Goal: Task Accomplishment & Management: Complete application form

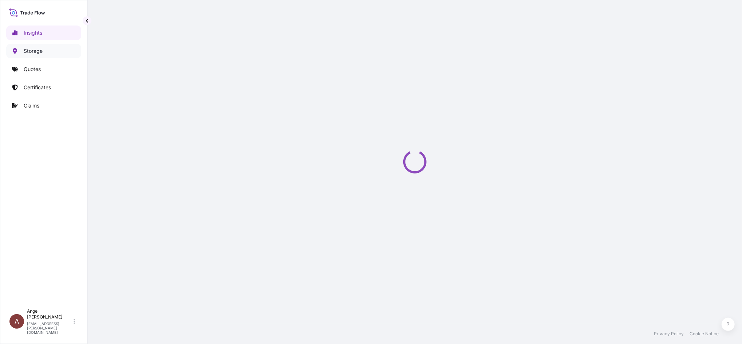
select select "2025"
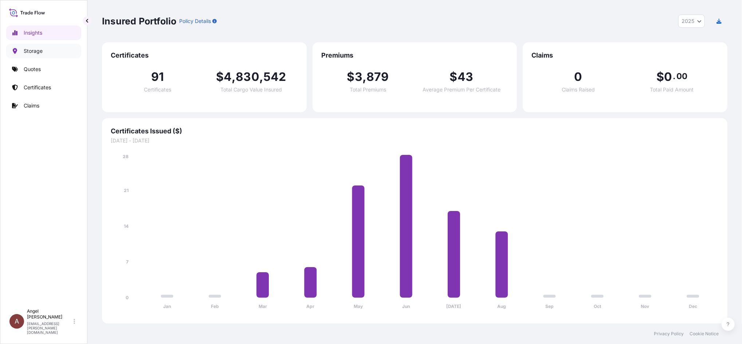
click at [40, 47] on p "Storage" at bounding box center [33, 50] width 19 height 7
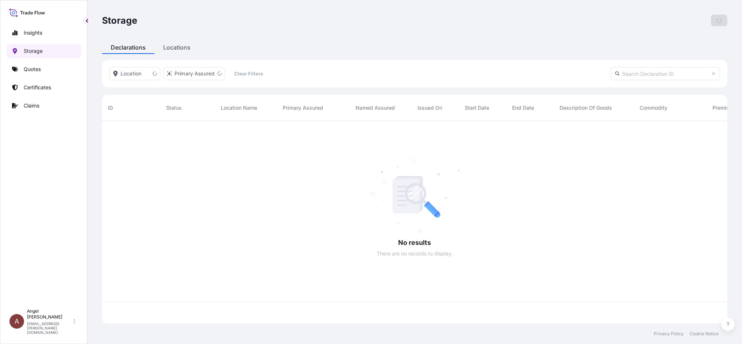
scroll to position [199, 618]
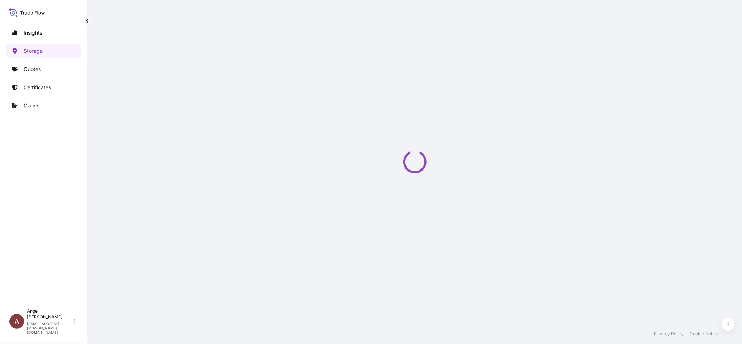
click at [176, 48] on div "Storage Add Declaration Declarations Locations Location Primary Assured Clear F…" at bounding box center [414, 161] width 655 height 323
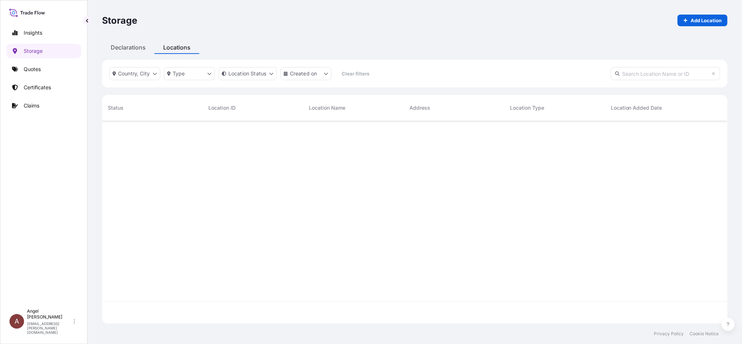
scroll to position [199, 618]
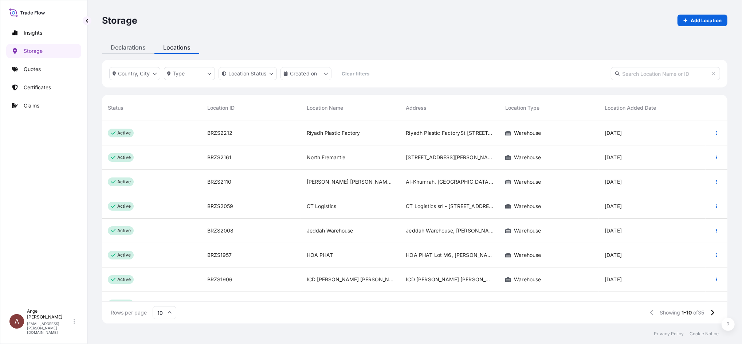
click at [136, 41] on div "Declarations" at bounding box center [128, 47] width 52 height 13
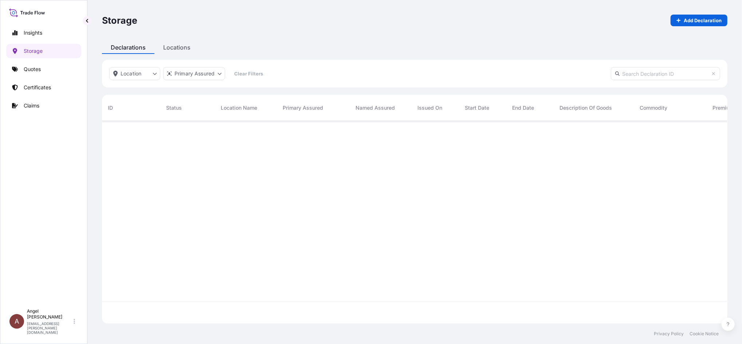
scroll to position [199, 618]
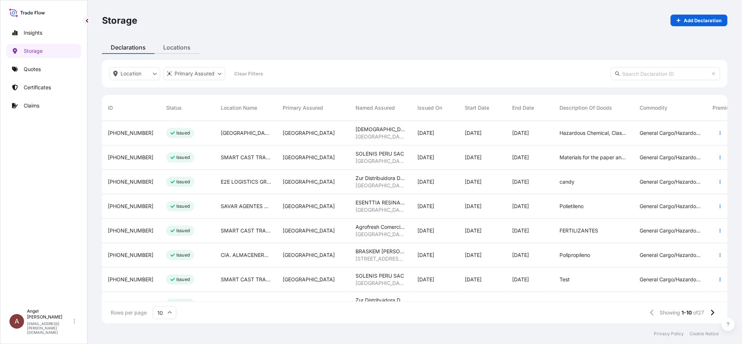
click at [175, 47] on div "Locations" at bounding box center [176, 47] width 45 height 13
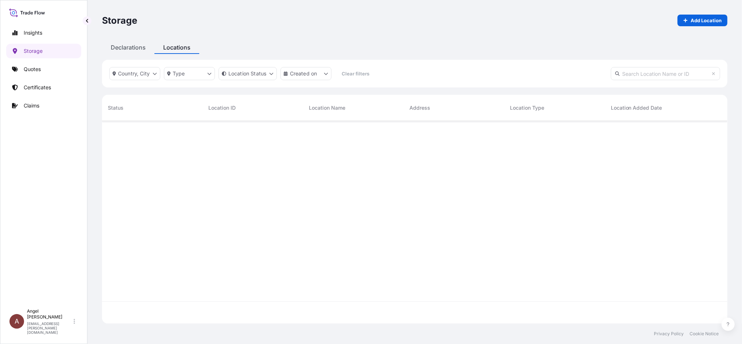
scroll to position [199, 618]
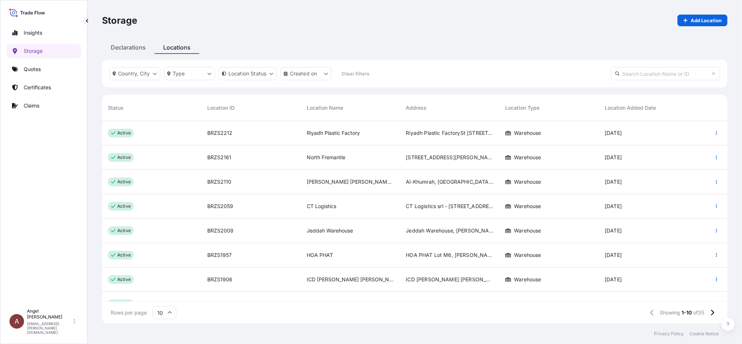
click at [648, 77] on input "text" at bounding box center [665, 73] width 109 height 13
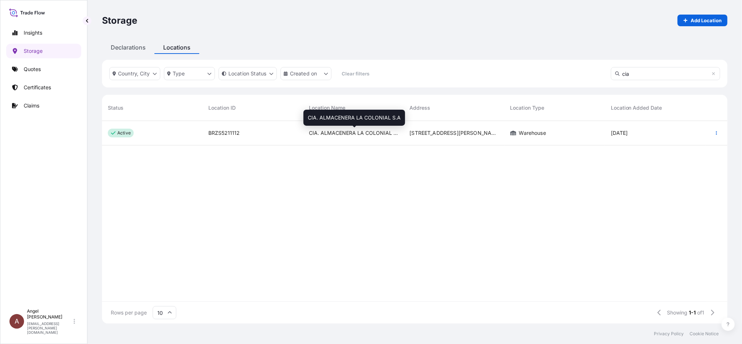
type input "cia"
click at [384, 134] on span "CIA. ALMACENERA LA COLONIAL S.A" at bounding box center [353, 132] width 89 height 7
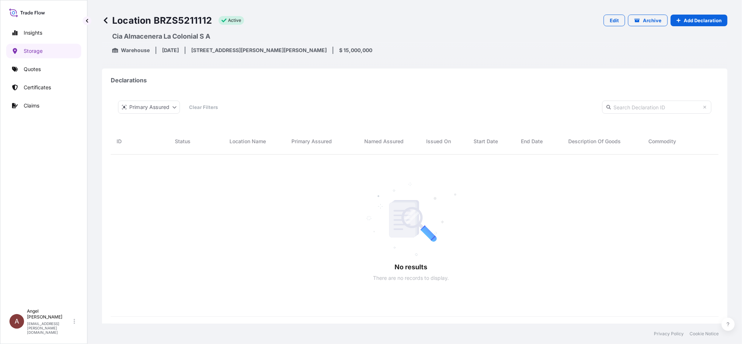
scroll to position [180, 593]
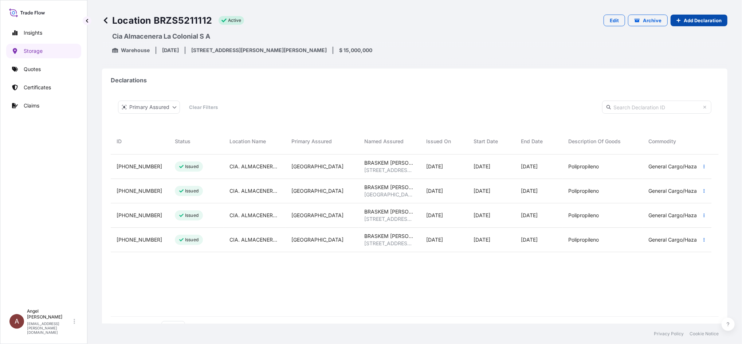
click at [687, 22] on p "Add Declaration" at bounding box center [703, 20] width 38 height 7
select select "31635"
select select "883"
select select "USD"
select select "mt"
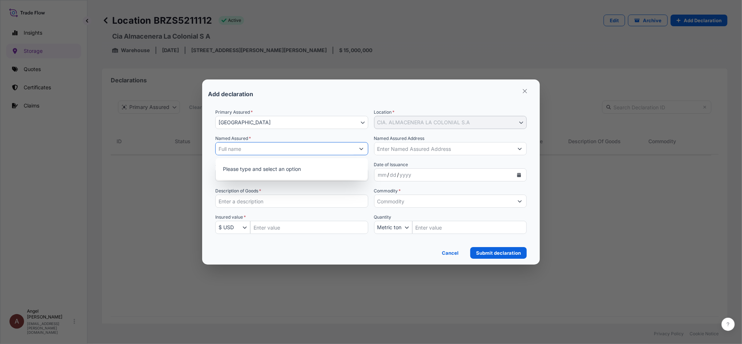
click at [302, 143] on input "Named Assured *" at bounding box center [285, 148] width 139 height 13
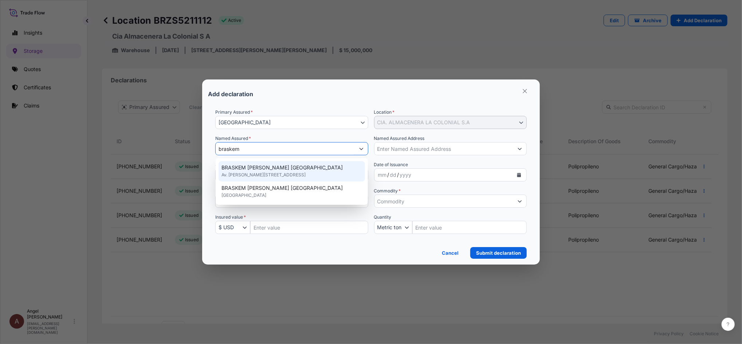
click at [264, 170] on span "BRASKEM [PERSON_NAME] [GEOGRAPHIC_DATA]" at bounding box center [281, 167] width 121 height 7
type input "BRASKEM [PERSON_NAME] [GEOGRAPHIC_DATA]"
type input "Av. [PERSON_NAME][STREET_ADDRESS]"
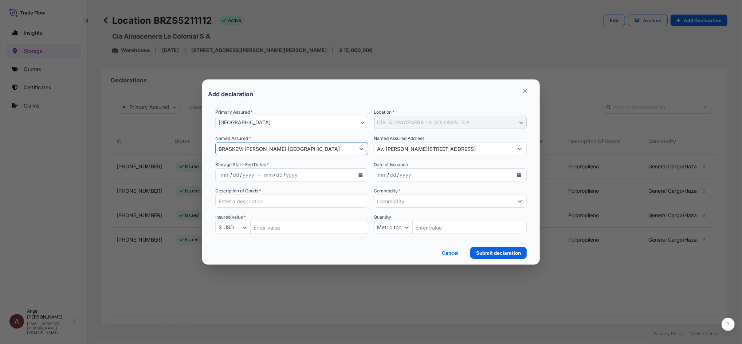
type input "BRASKEM [PERSON_NAME] [GEOGRAPHIC_DATA]"
drag, startPoint x: 493, startPoint y: 148, endPoint x: 341, endPoint y: 142, distance: 151.6
click at [341, 142] on div "Primary Assured * [GEOGRAPHIC_DATA] [GEOGRAPHIC_DATA] Location * CIA. ALMACENER…" at bounding box center [370, 176] width 311 height 134
paste input "Oscar [STREET_ADDRESS][PERSON_NAME]"
type input "[STREET_ADDRESS][PERSON_NAME][PERSON_NAME]"
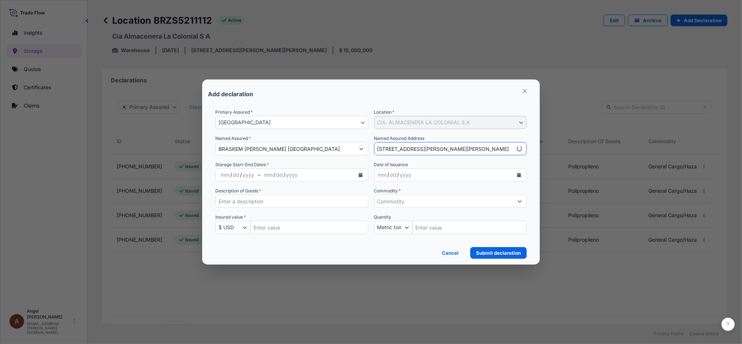
click at [346, 176] on div "mm / dd / yyyy" at bounding box center [307, 174] width 94 height 13
click at [362, 171] on button "Calendar" at bounding box center [361, 175] width 12 height 12
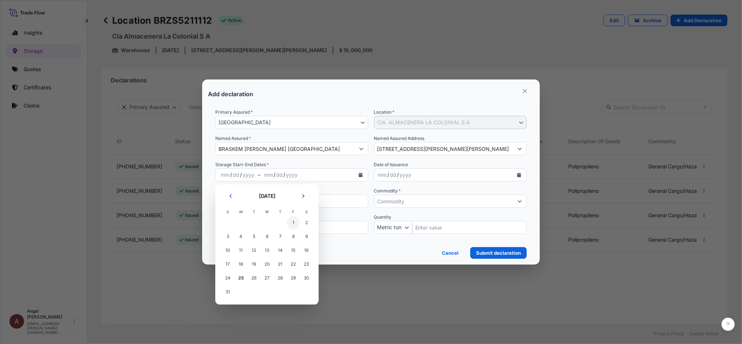
click at [293, 220] on span "1" at bounding box center [293, 222] width 13 height 13
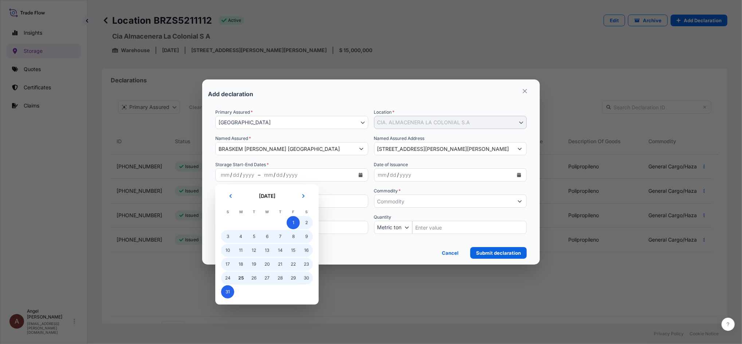
click at [224, 294] on span "31" at bounding box center [227, 291] width 13 height 13
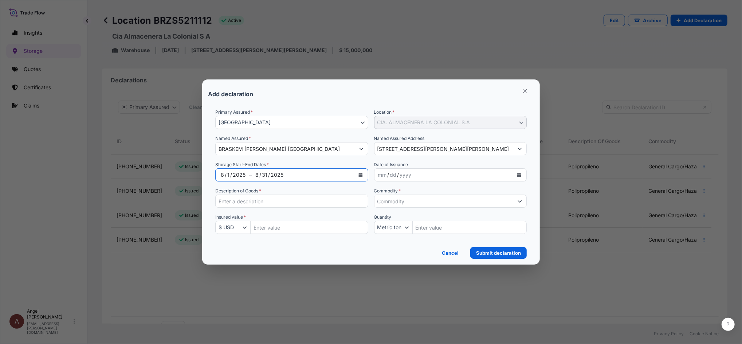
click at [319, 203] on input "Description of Goods *" at bounding box center [291, 201] width 153 height 13
paste input "Polipropileno"
type input "Polipropileno"
click at [303, 230] on input "Insured Value Amount" at bounding box center [309, 227] width 118 height 13
paste input "118313.405"
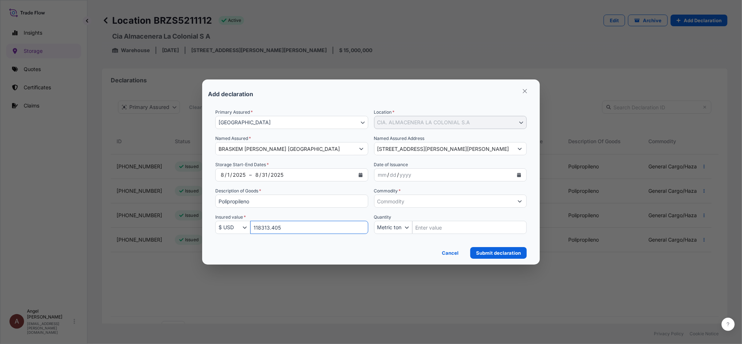
type input "118313.405"
click at [394, 202] on input "Commodity *" at bounding box center [443, 201] width 139 height 13
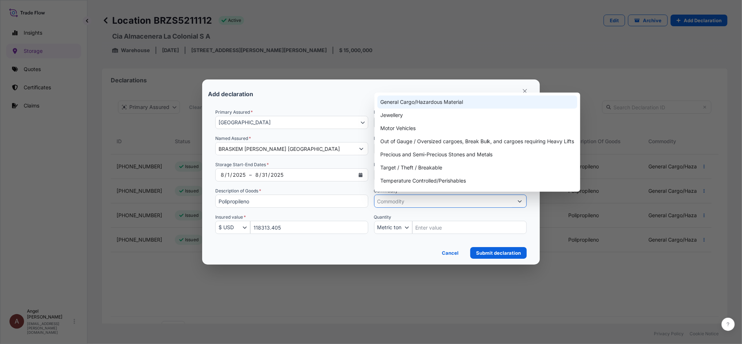
click at [400, 103] on div "General Cargo/Hazardous Material" at bounding box center [477, 101] width 200 height 13
type input "General Cargo/Hazardous Material"
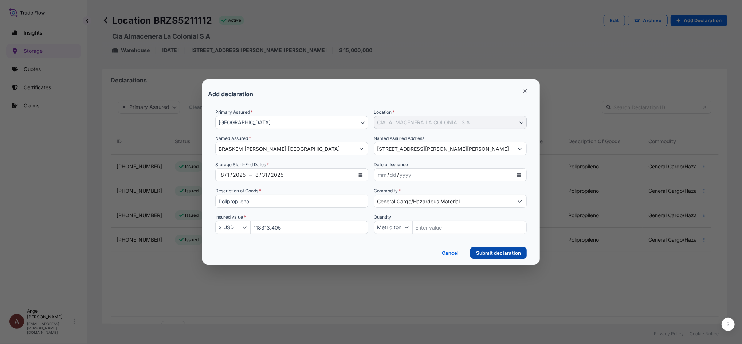
click at [498, 252] on p "Submit declaration" at bounding box center [498, 252] width 45 height 7
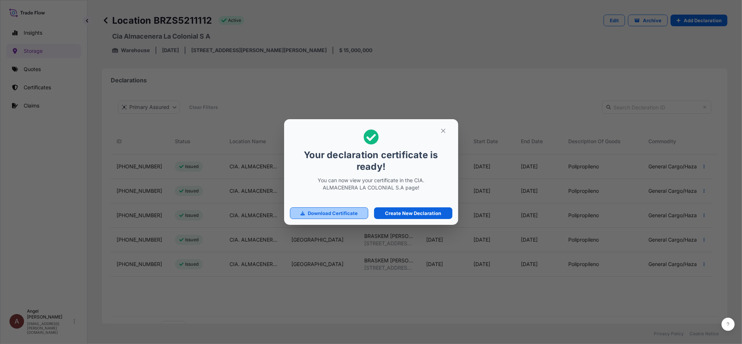
click at [333, 212] on p "Download Certificate" at bounding box center [333, 212] width 50 height 7
click at [444, 129] on icon "button" at bounding box center [443, 131] width 7 height 7
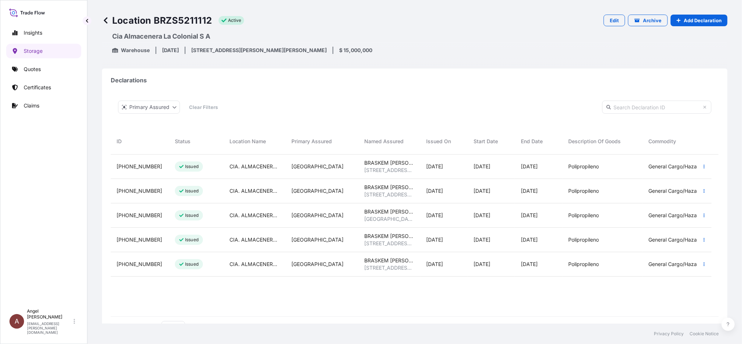
drag, startPoint x: 446, startPoint y: 306, endPoint x: 467, endPoint y: 309, distance: 21.0
click at [467, 309] on div "[PHONE_NUMBER] Issued CIA. ALMACENERA LA COLONIAL S.A PERU BRASKEM S.A. SUCURSA…" at bounding box center [411, 235] width 601 height 162
